Goal: Use online tool/utility: Utilize a website feature to perform a specific function

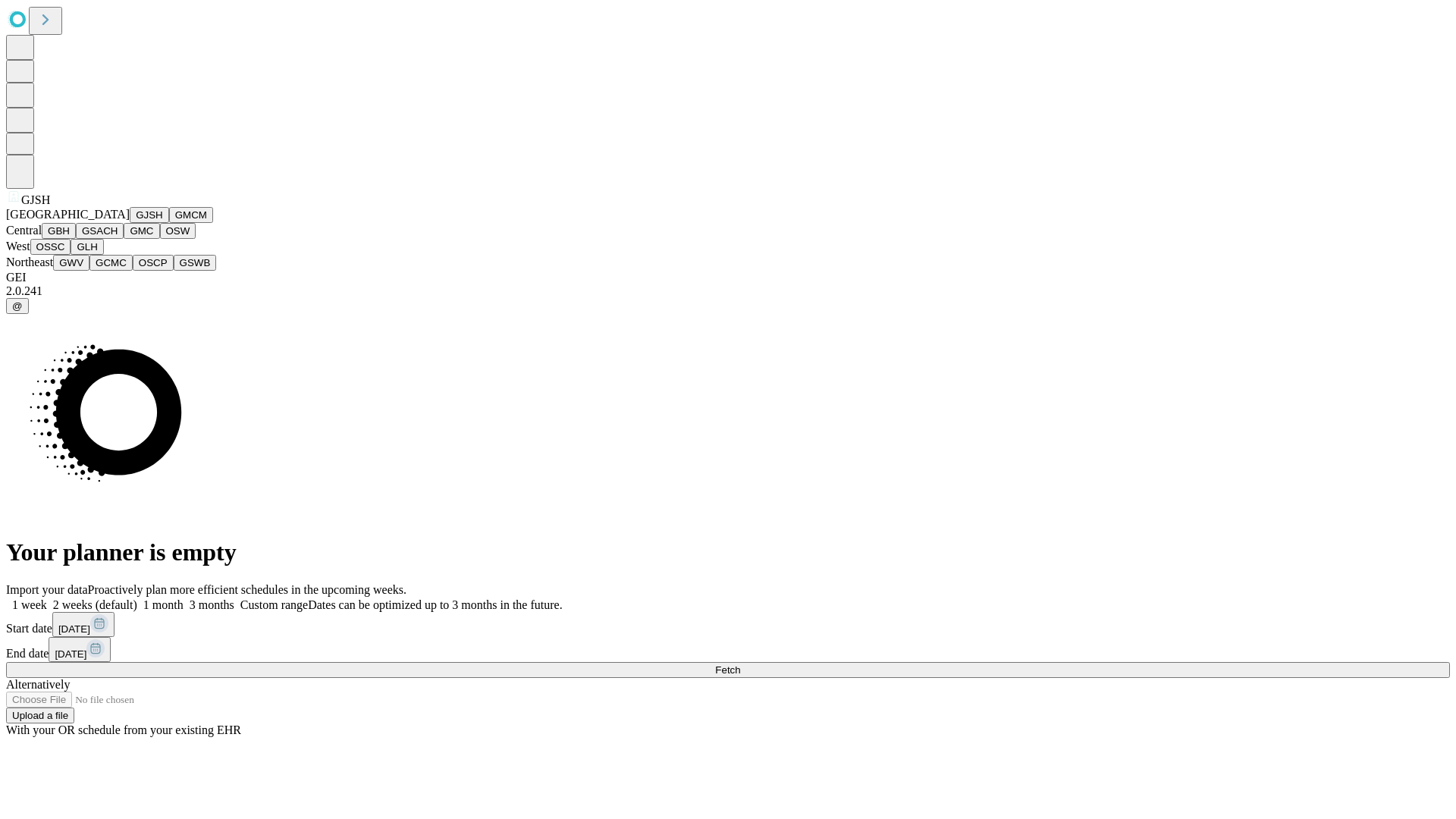
click at [130, 223] on button "GJSH" at bounding box center [149, 214] width 40 height 16
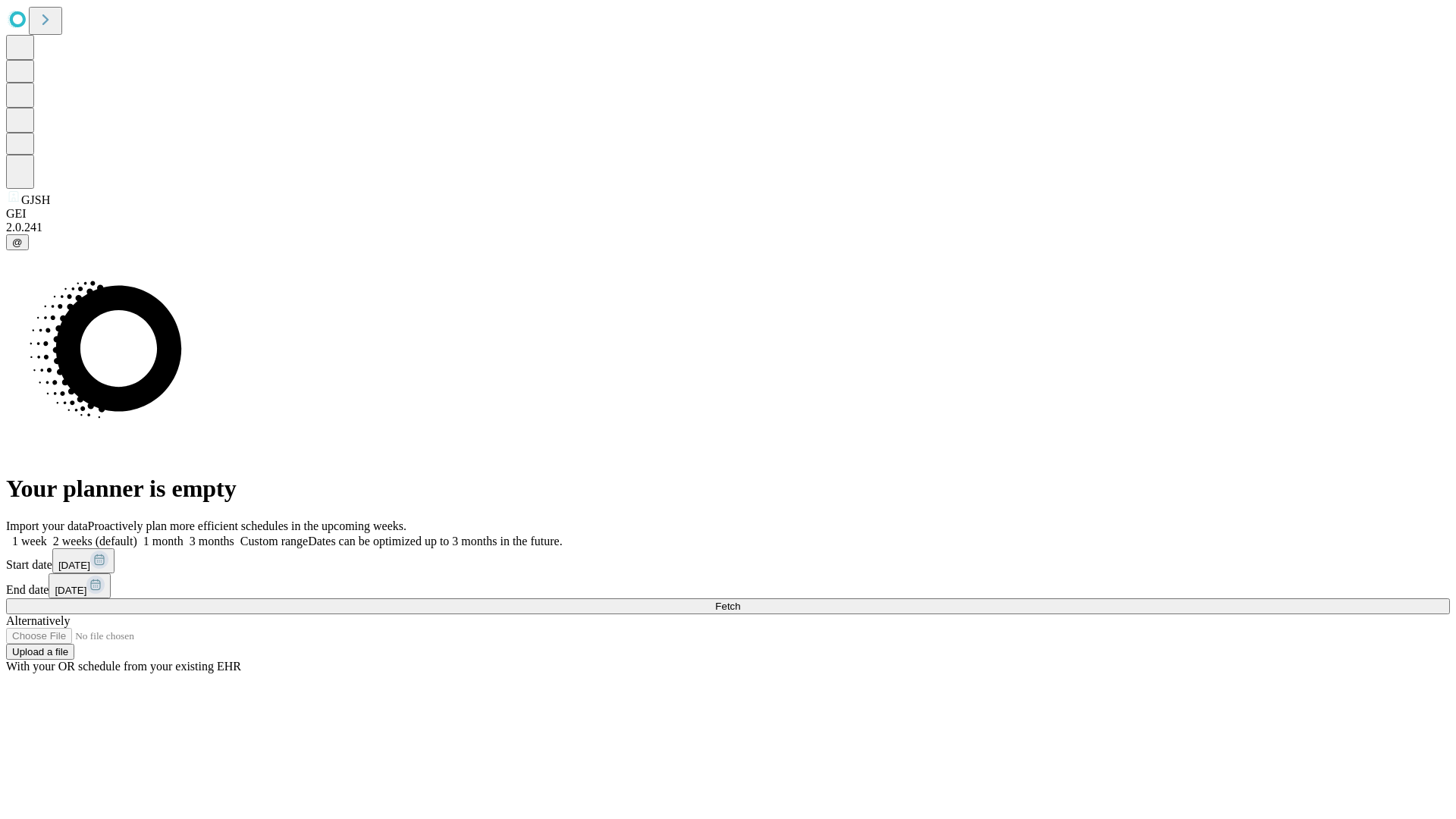
click at [184, 535] on label "1 month" at bounding box center [160, 541] width 47 height 13
click at [740, 601] on span "Fetch" at bounding box center [728, 606] width 25 height 11
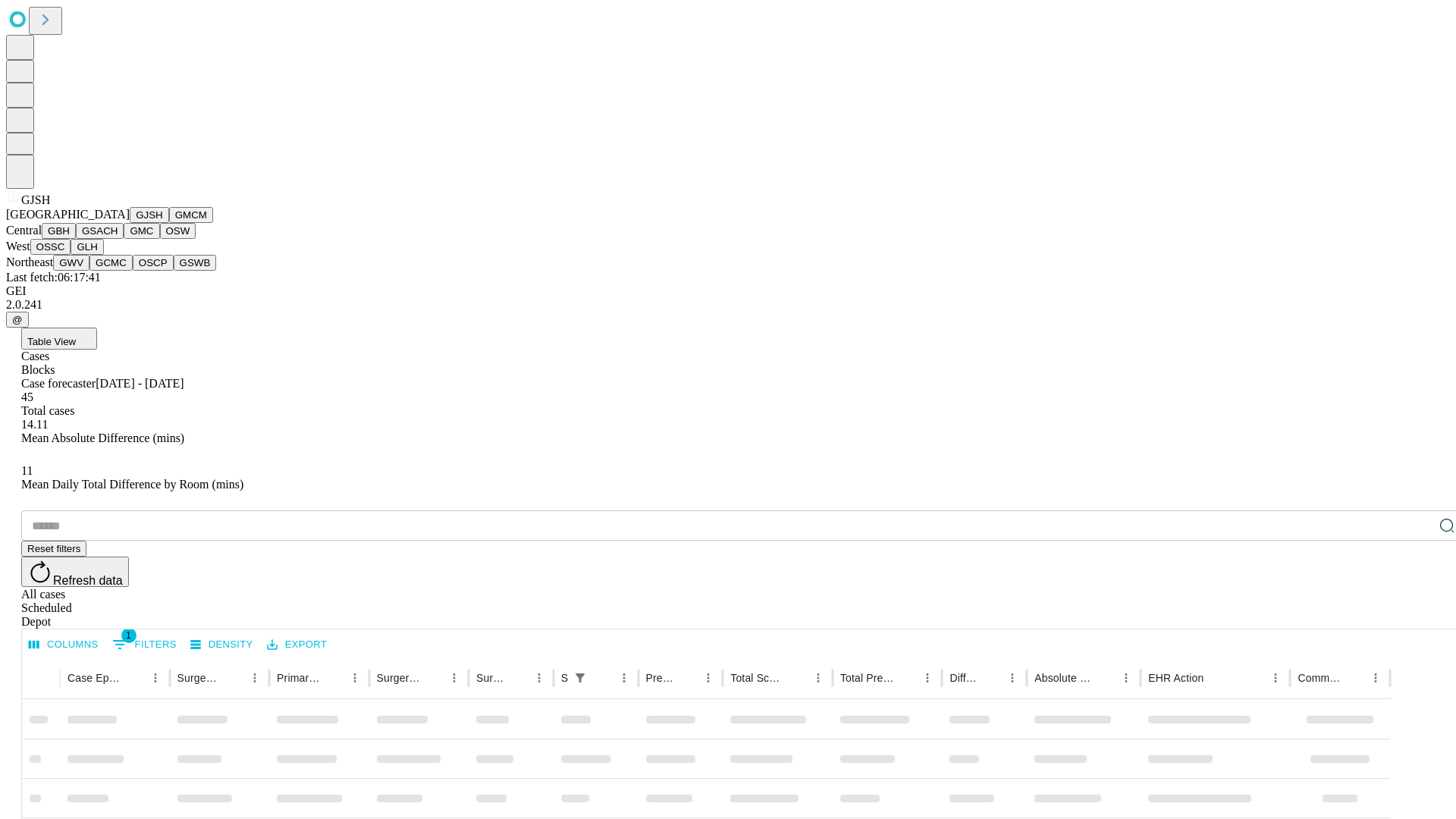
click at [169, 223] on button "GMCM" at bounding box center [192, 214] width 44 height 16
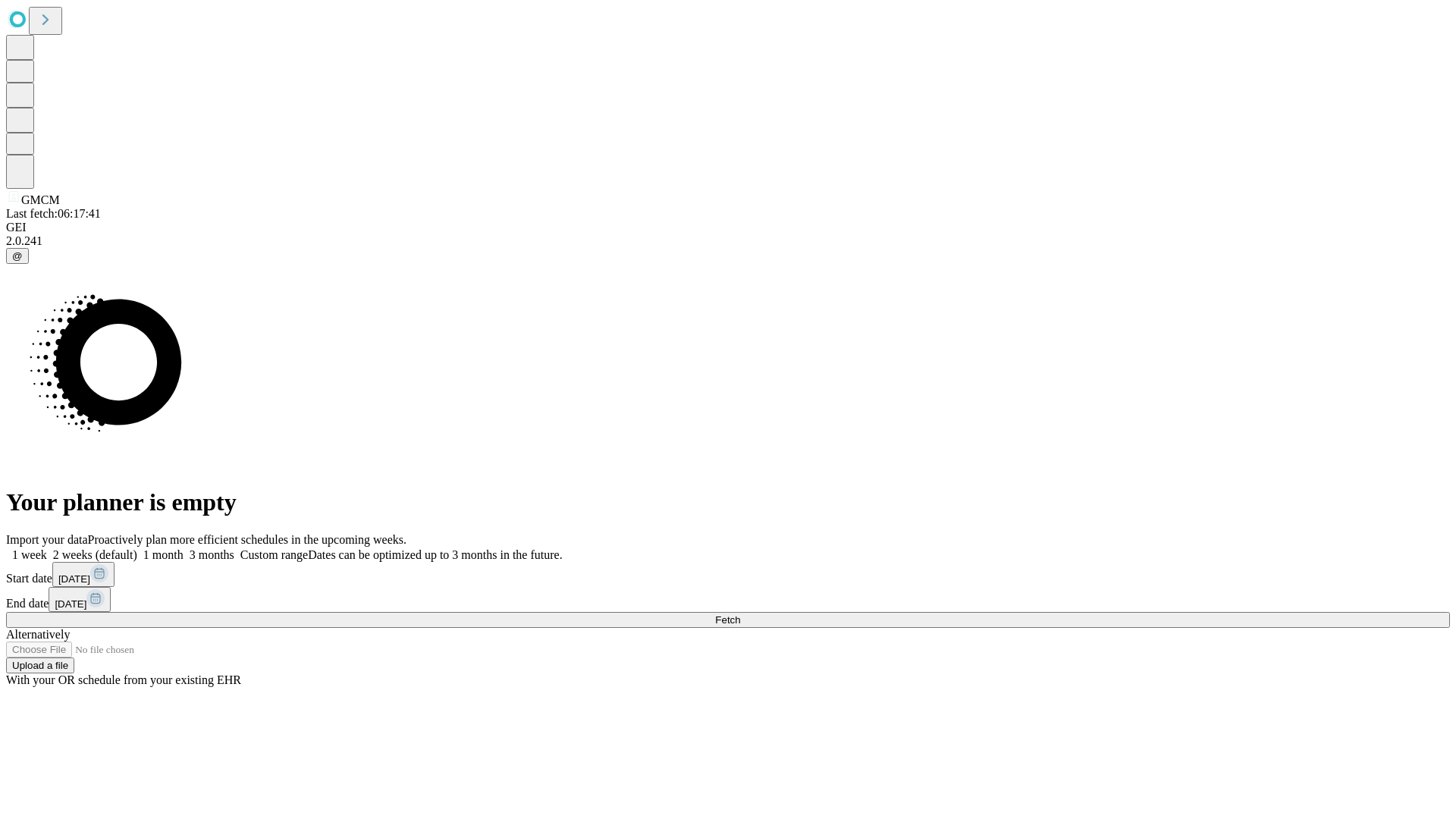
click at [184, 549] on label "1 month" at bounding box center [160, 554] width 47 height 13
click at [740, 615] on span "Fetch" at bounding box center [728, 620] width 25 height 11
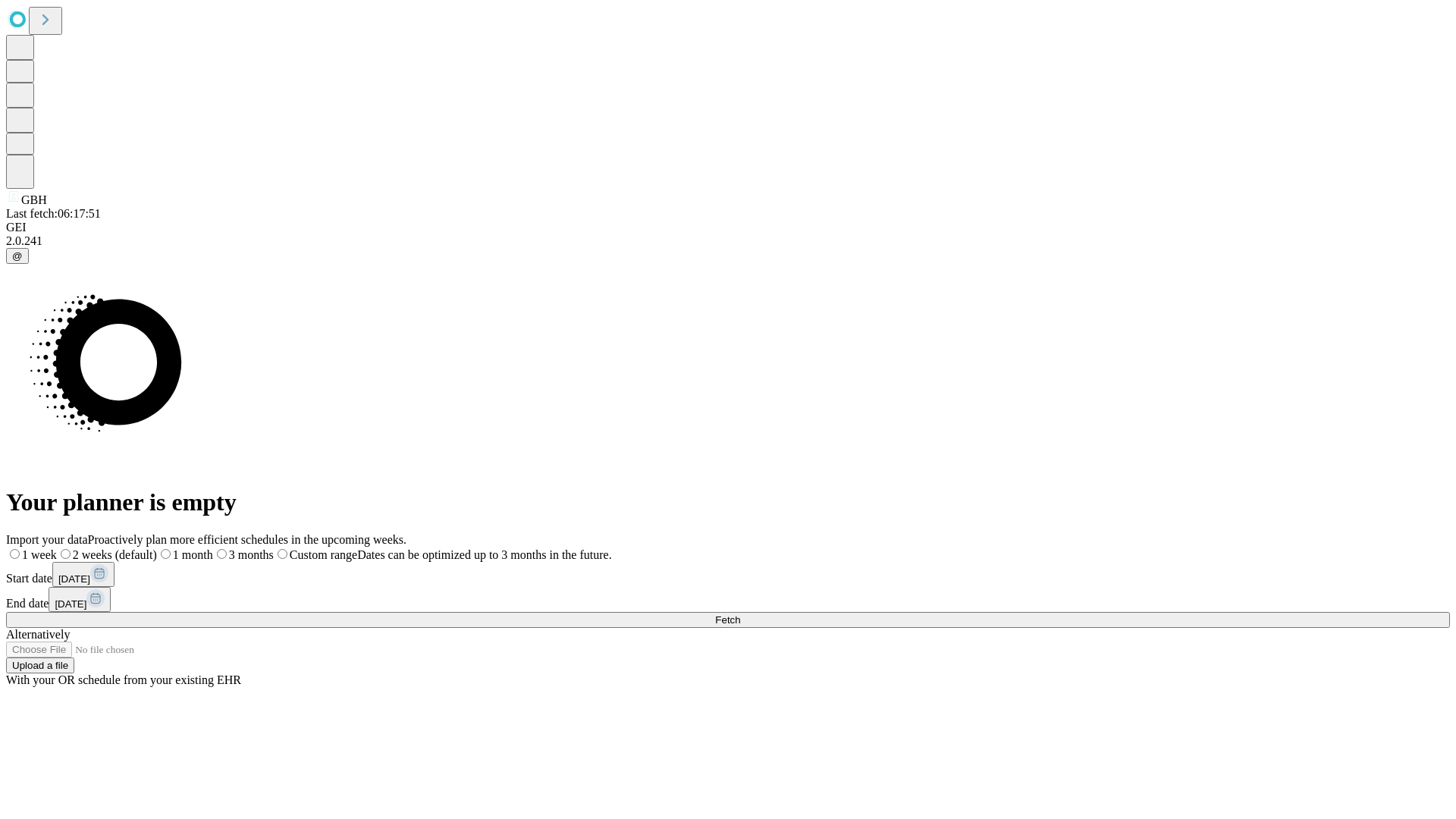
click at [213, 549] on label "1 month" at bounding box center [185, 554] width 56 height 13
click at [740, 615] on span "Fetch" at bounding box center [728, 620] width 25 height 11
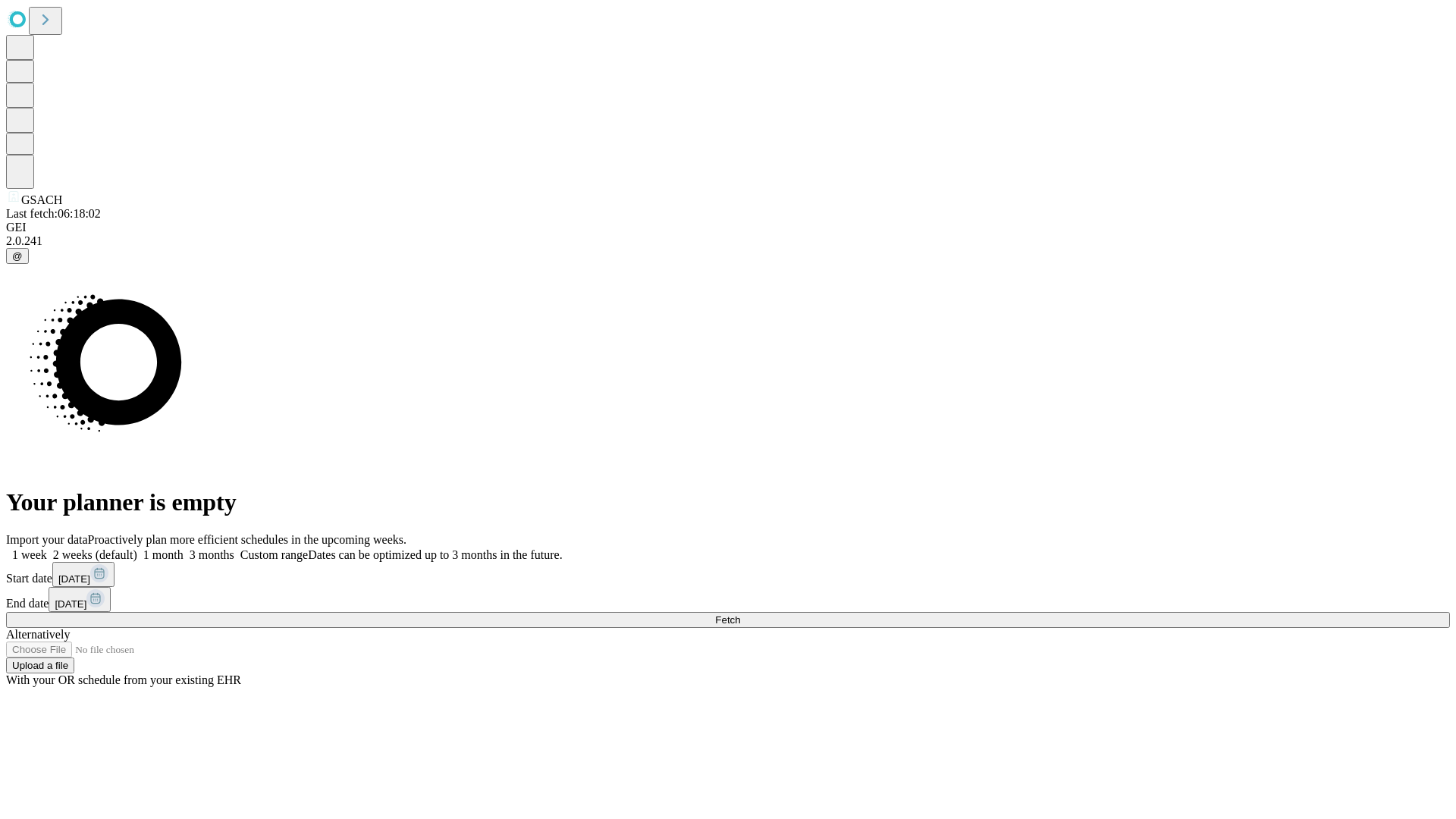
click at [184, 549] on label "1 month" at bounding box center [160, 554] width 47 height 13
click at [740, 615] on span "Fetch" at bounding box center [728, 620] width 25 height 11
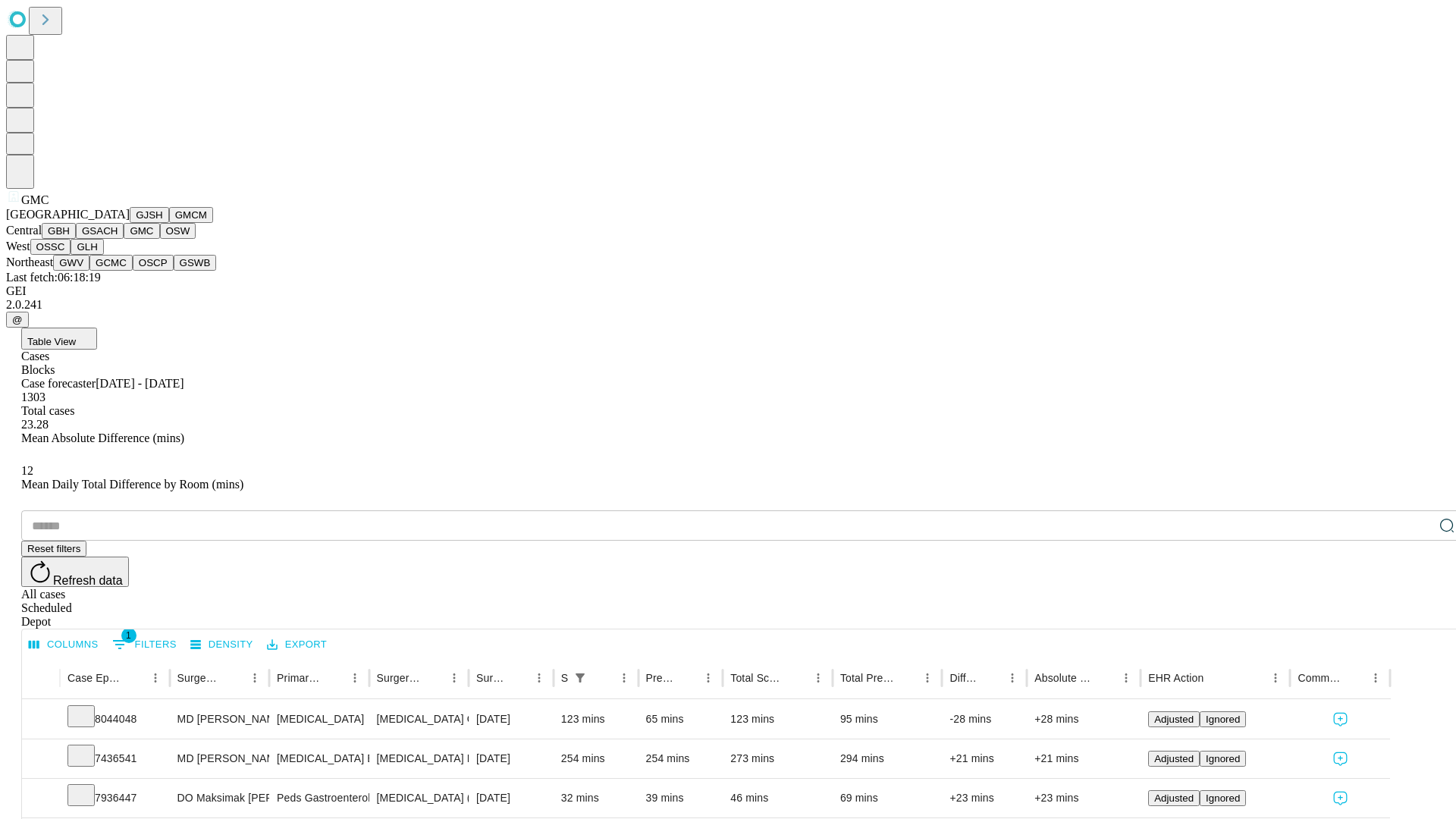
click at [160, 239] on button "OSW" at bounding box center [178, 231] width 36 height 16
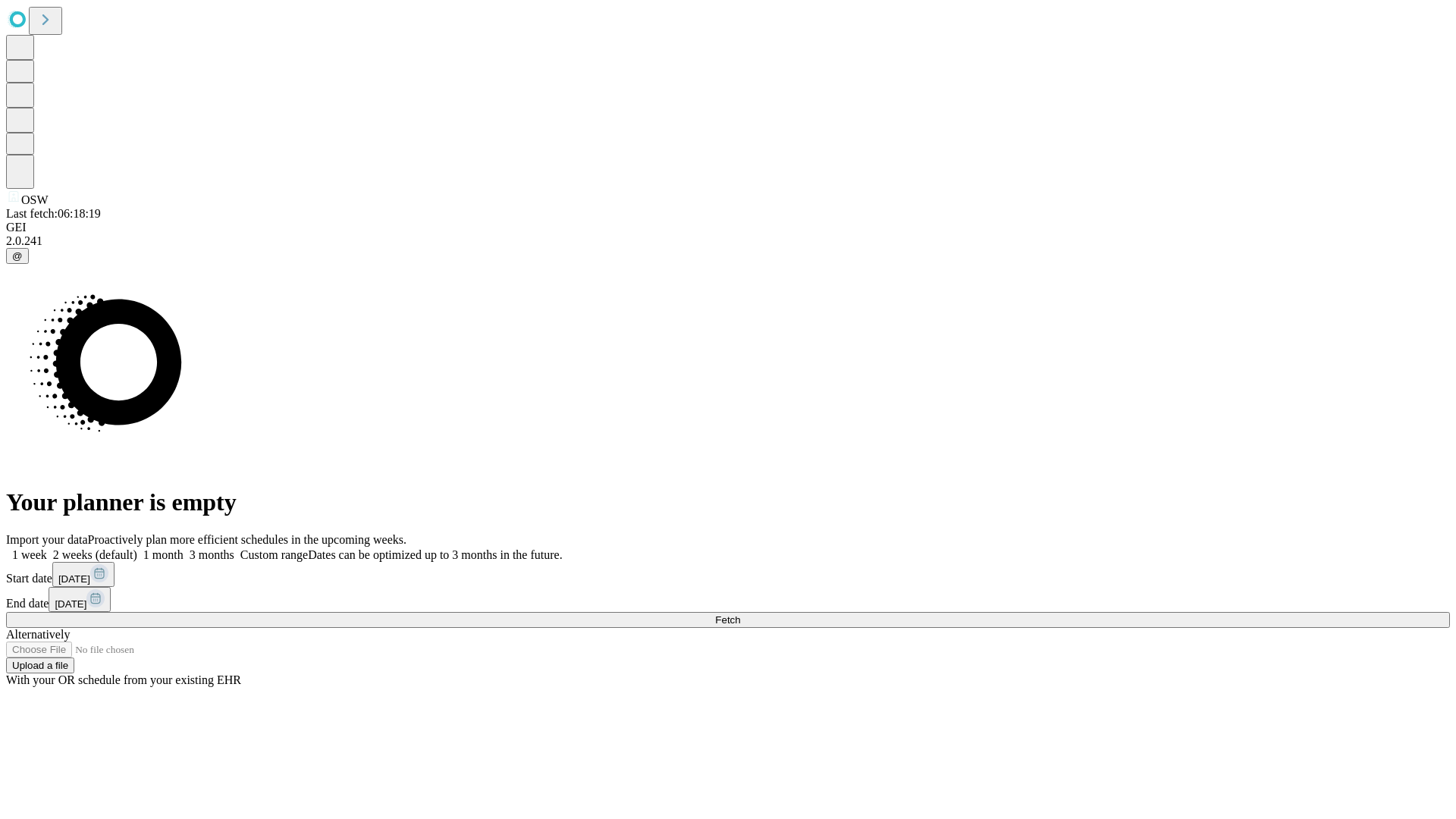
click at [184, 549] on label "1 month" at bounding box center [160, 554] width 47 height 13
click at [740, 615] on span "Fetch" at bounding box center [728, 620] width 25 height 11
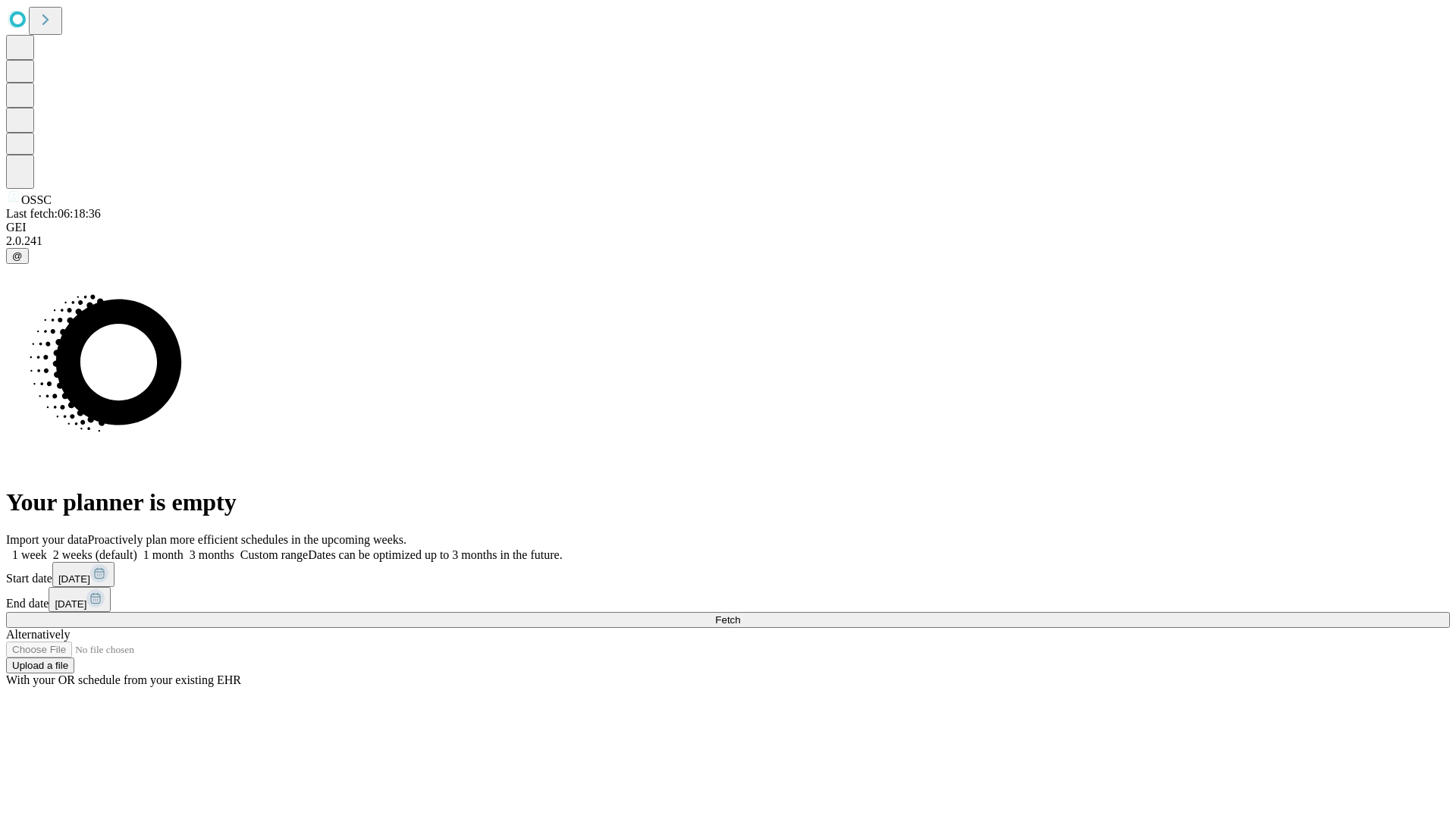
click at [184, 549] on label "1 month" at bounding box center [160, 554] width 47 height 13
click at [740, 615] on span "Fetch" at bounding box center [728, 620] width 25 height 11
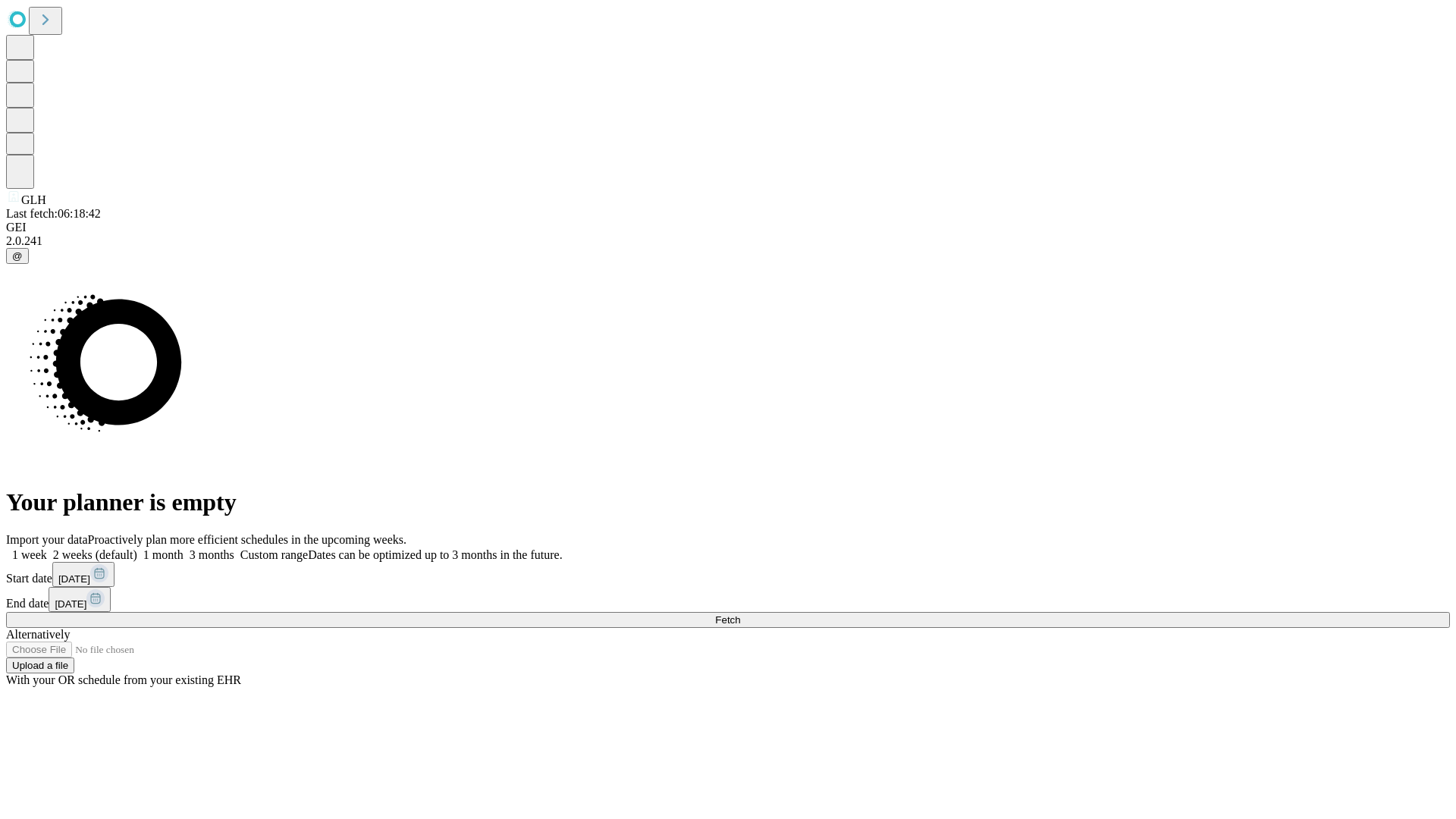
click at [184, 549] on label "1 month" at bounding box center [160, 554] width 47 height 13
click at [740, 615] on span "Fetch" at bounding box center [728, 620] width 25 height 11
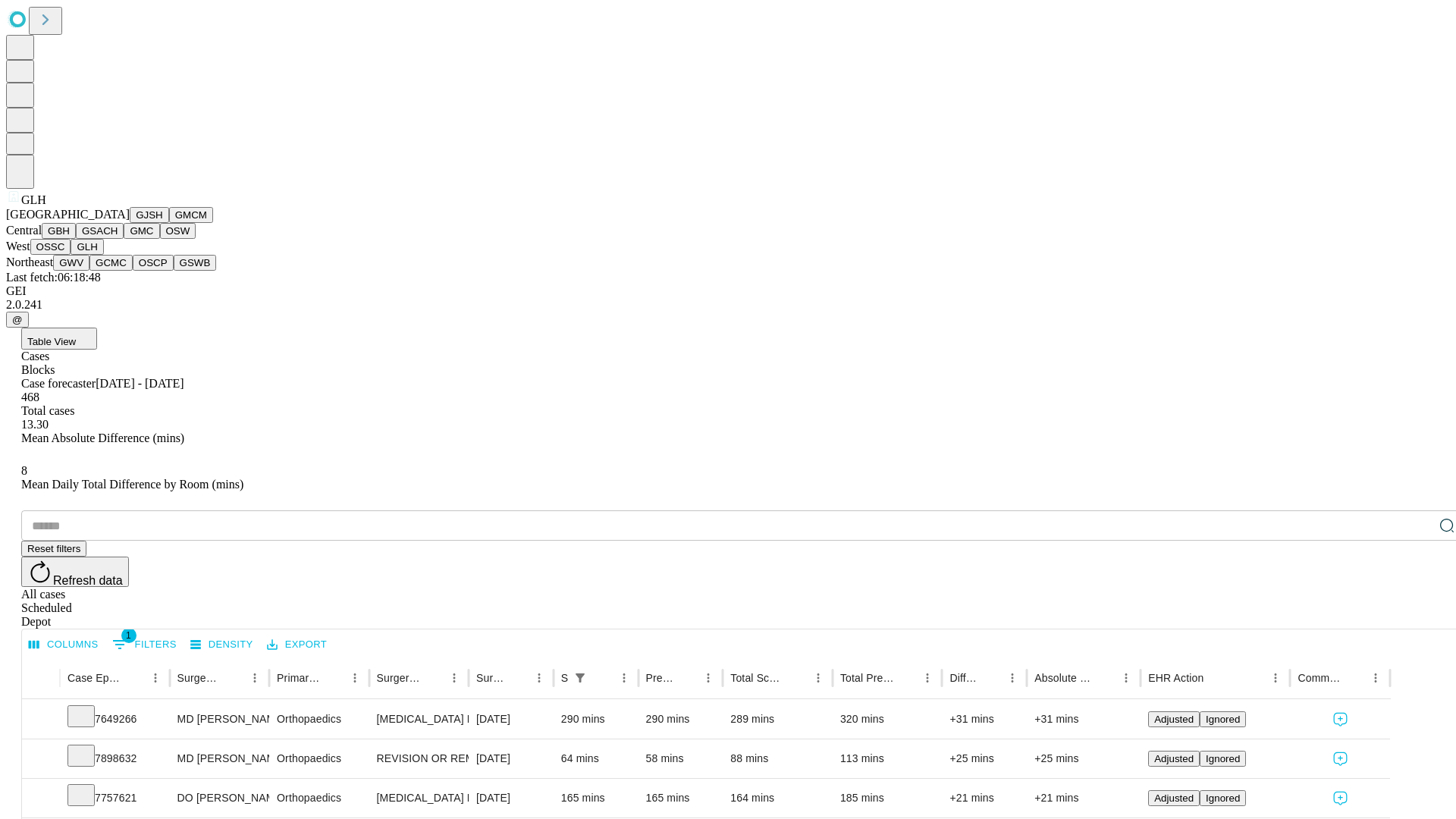
click at [90, 270] on button "GWV" at bounding box center [71, 263] width 36 height 16
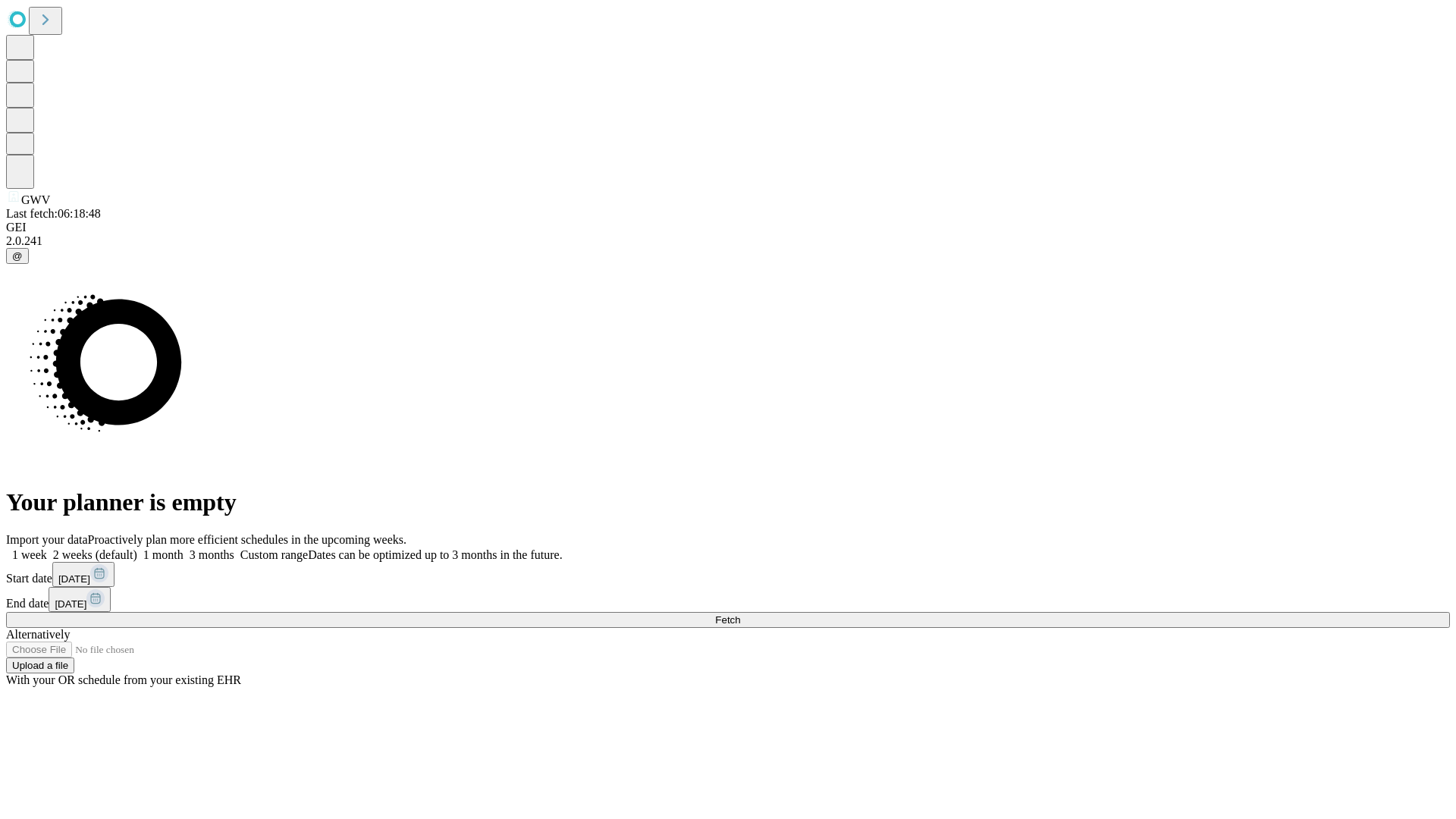
click at [184, 549] on label "1 month" at bounding box center [160, 554] width 47 height 13
click at [740, 615] on span "Fetch" at bounding box center [728, 620] width 25 height 11
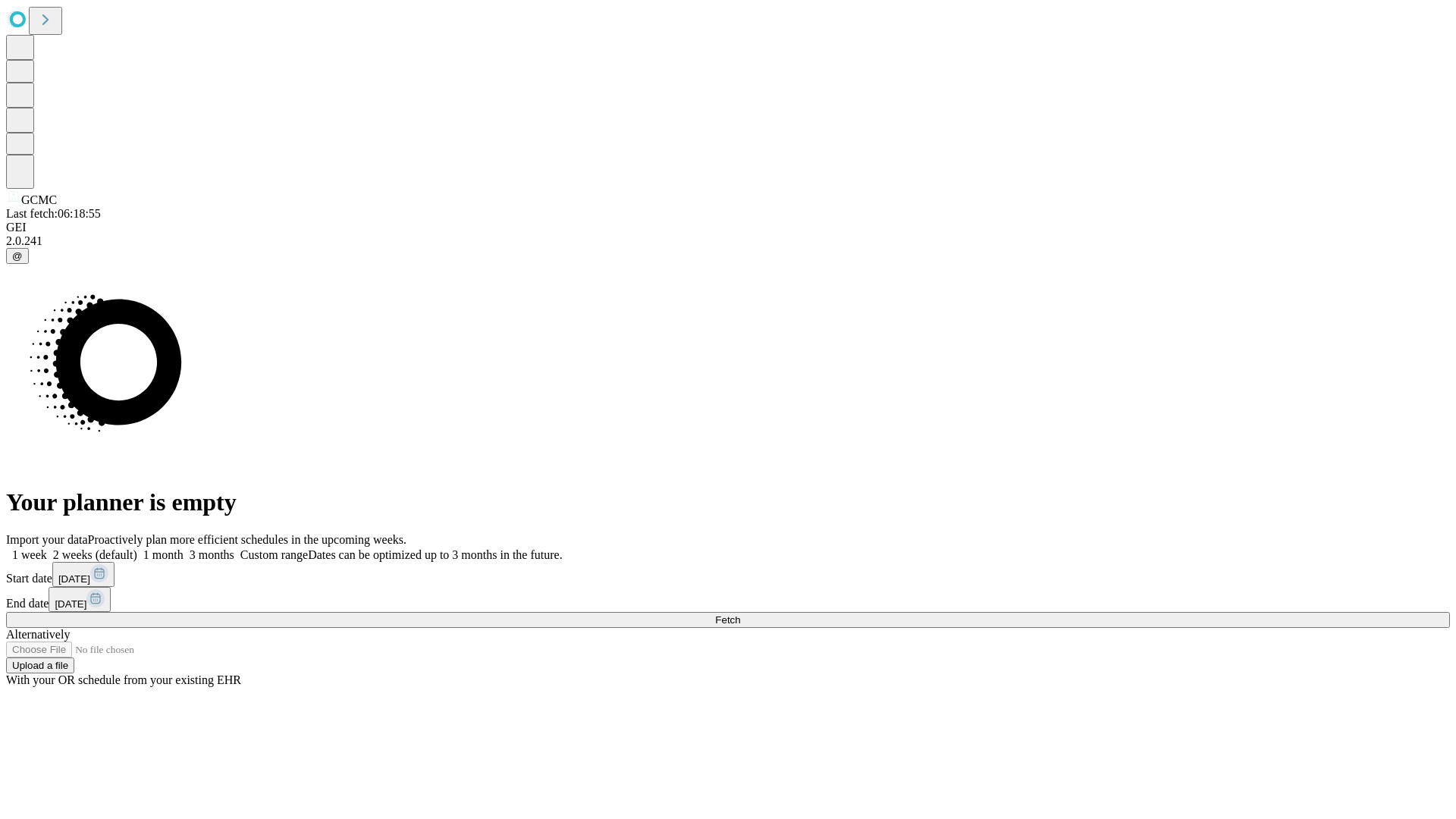
click at [184, 549] on label "1 month" at bounding box center [160, 554] width 47 height 13
click at [740, 615] on span "Fetch" at bounding box center [728, 620] width 25 height 11
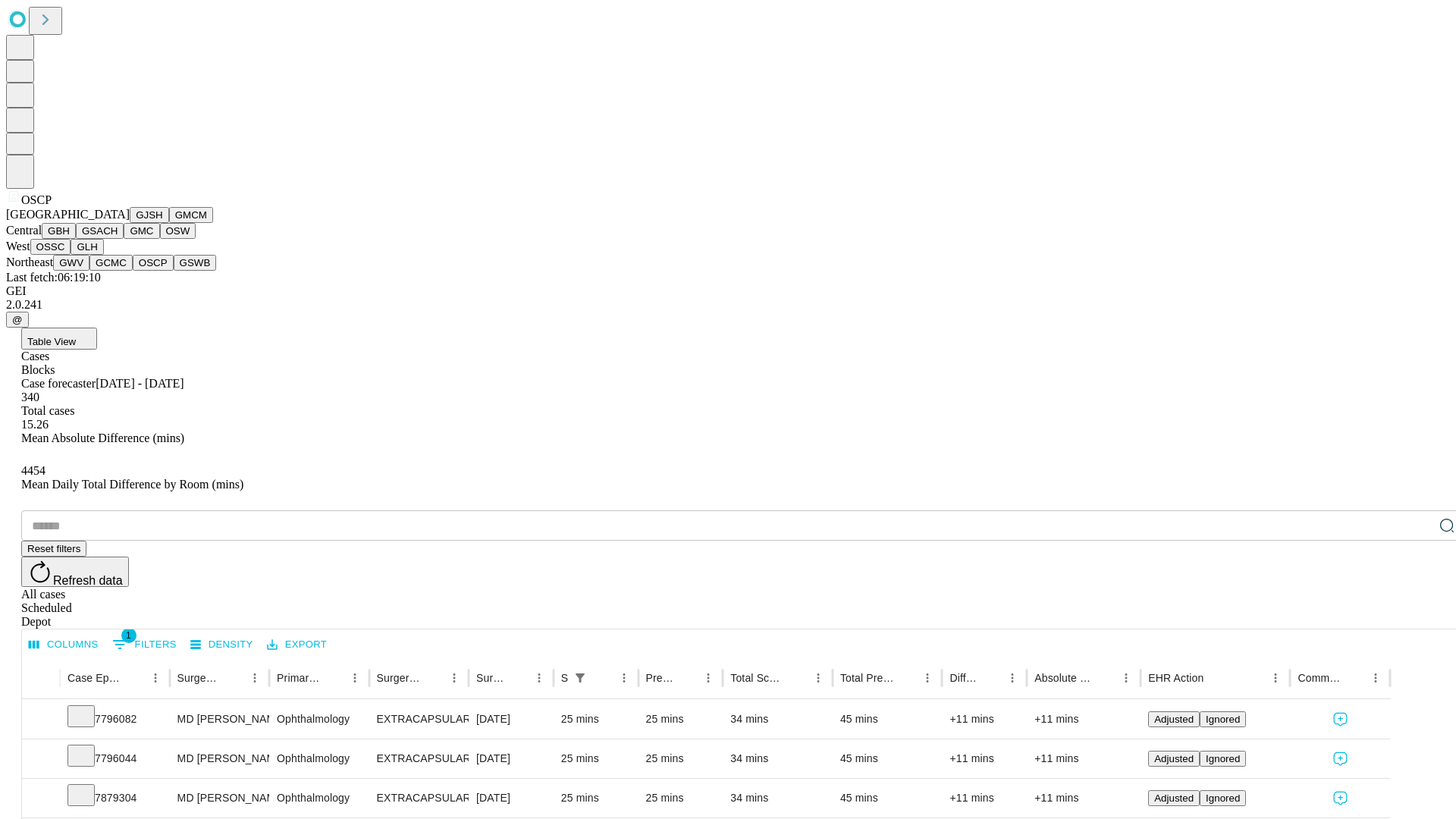
click at [174, 270] on button "GSWB" at bounding box center [195, 263] width 43 height 16
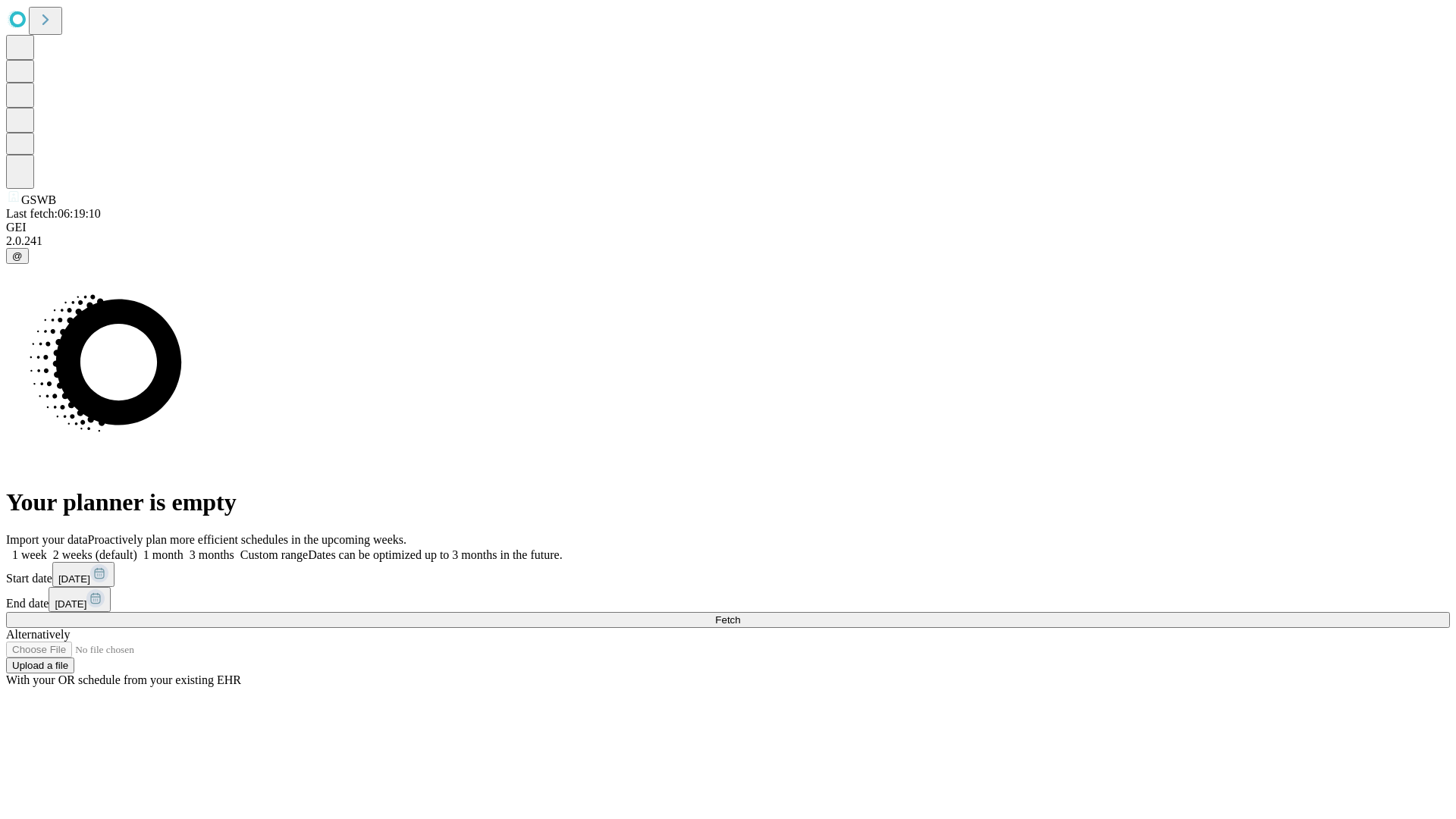
click at [184, 549] on label "1 month" at bounding box center [160, 554] width 47 height 13
click at [740, 615] on span "Fetch" at bounding box center [728, 620] width 25 height 11
